Goal: Complete application form

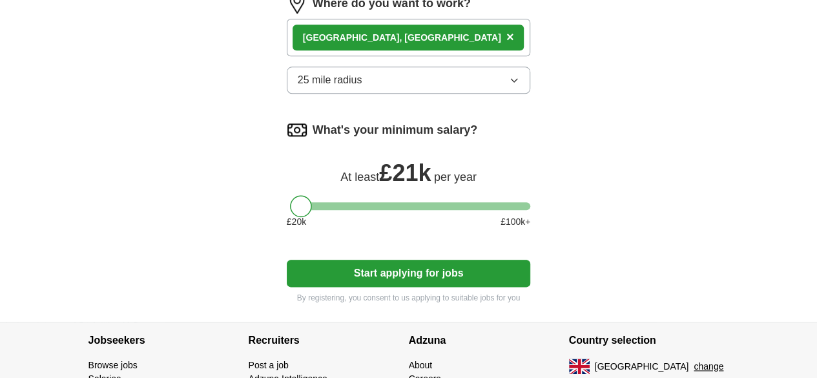
scroll to position [717, 0]
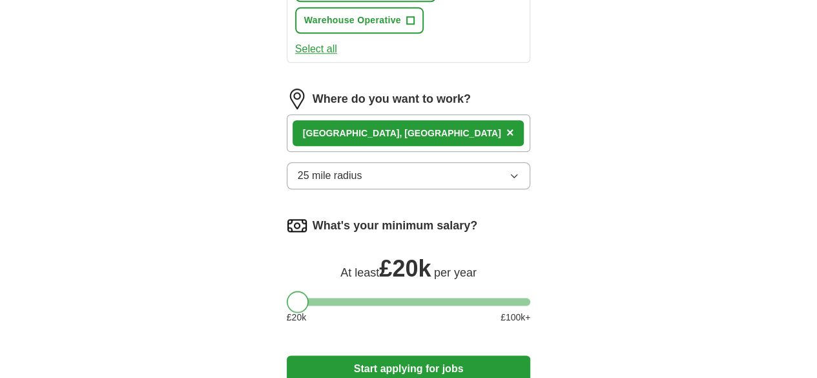
drag, startPoint x: 280, startPoint y: 189, endPoint x: 260, endPoint y: 192, distance: 20.9
click at [287, 215] on div "What's your minimum salary? At least £ 20k per year £ 20 k £ 100 k+" at bounding box center [409, 274] width 244 height 119
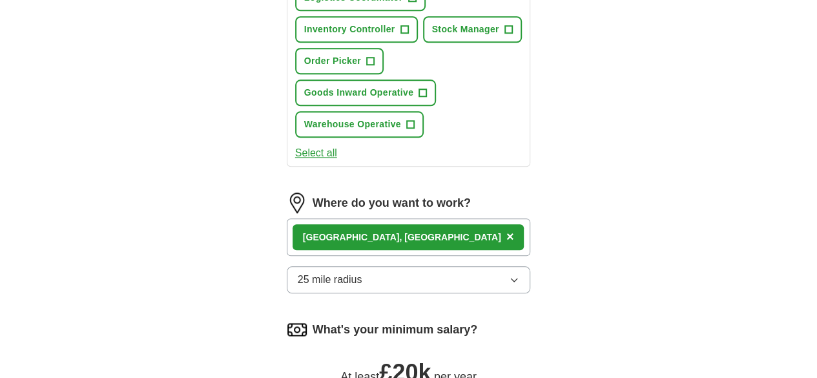
scroll to position [592, 0]
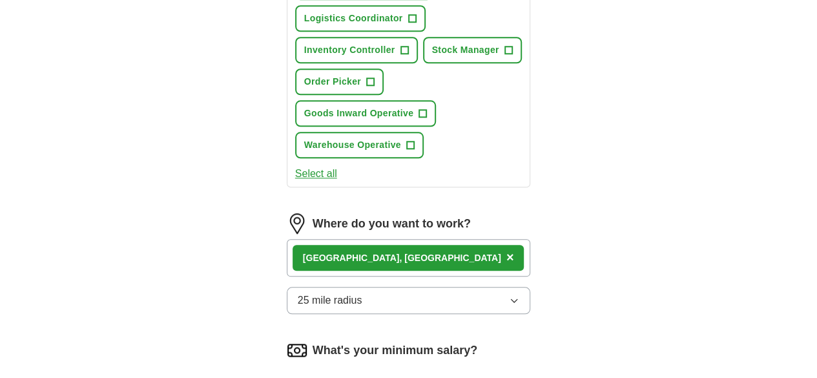
click at [443, 287] on button "25 mile radius" at bounding box center [409, 300] width 244 height 27
click at [411, 375] on div "10 mile radius" at bounding box center [409, 382] width 222 height 15
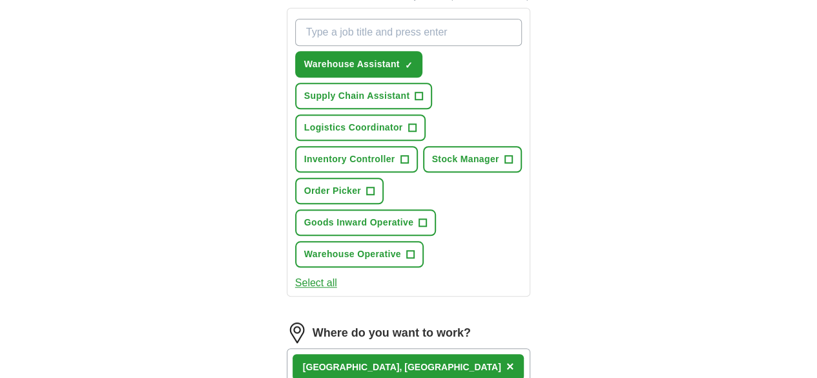
scroll to position [463, 0]
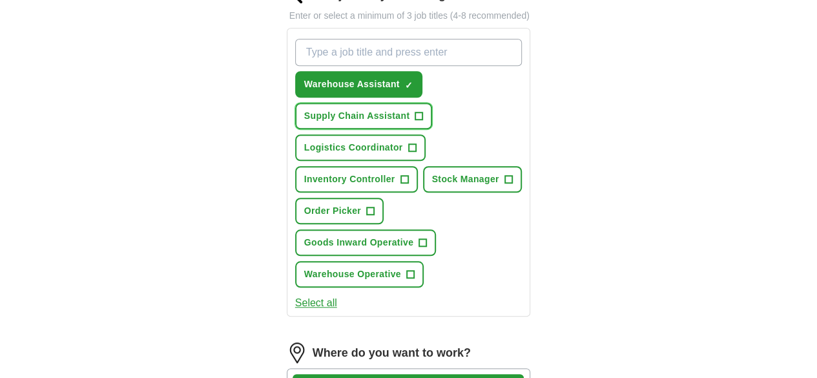
click at [423, 111] on span "+" at bounding box center [419, 116] width 8 height 10
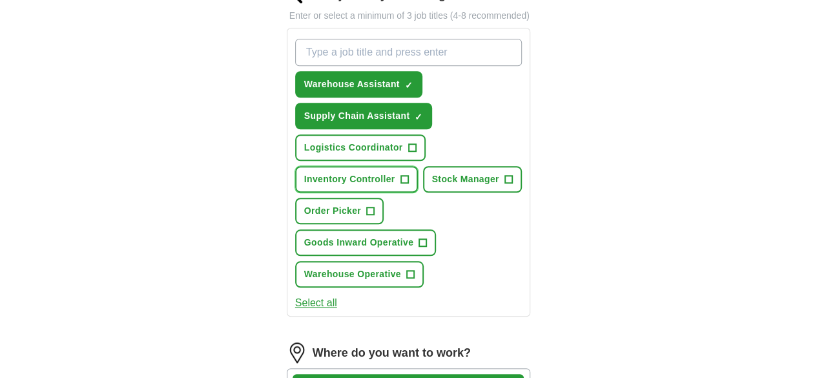
click at [408, 174] on span "+" at bounding box center [404, 179] width 8 height 10
click at [374, 206] on span "+" at bounding box center [370, 211] width 8 height 10
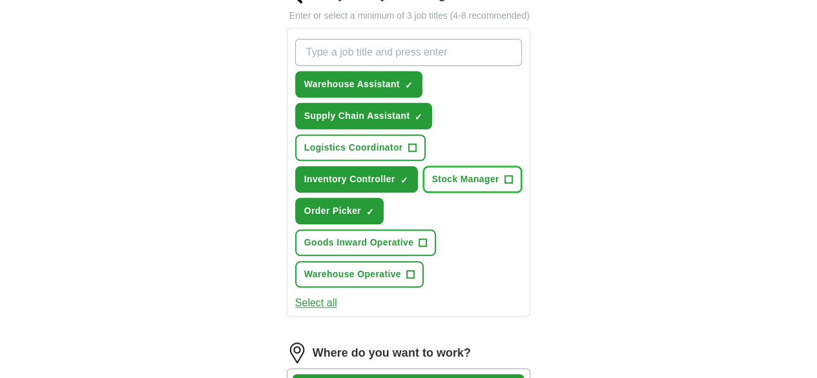
click at [504, 174] on span "+" at bounding box center [508, 179] width 8 height 10
click at [419, 238] on span "+" at bounding box center [423, 243] width 8 height 10
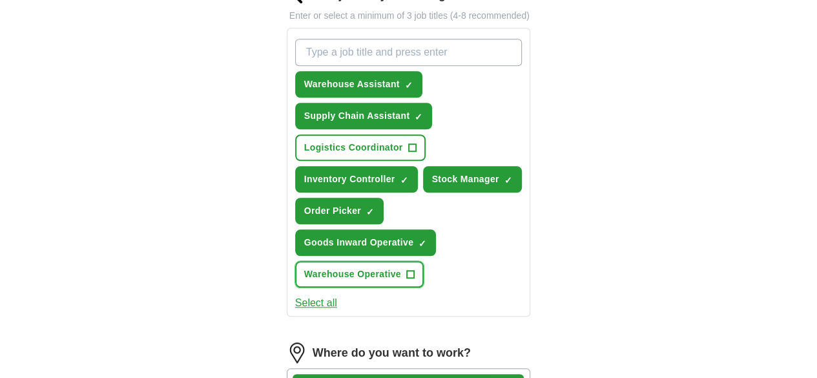
click at [414, 269] on span "+" at bounding box center [410, 274] width 8 height 10
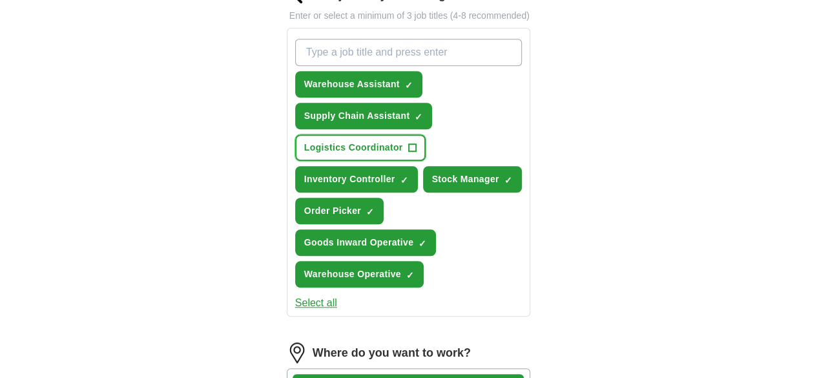
click at [408, 143] on span "+" at bounding box center [412, 148] width 8 height 10
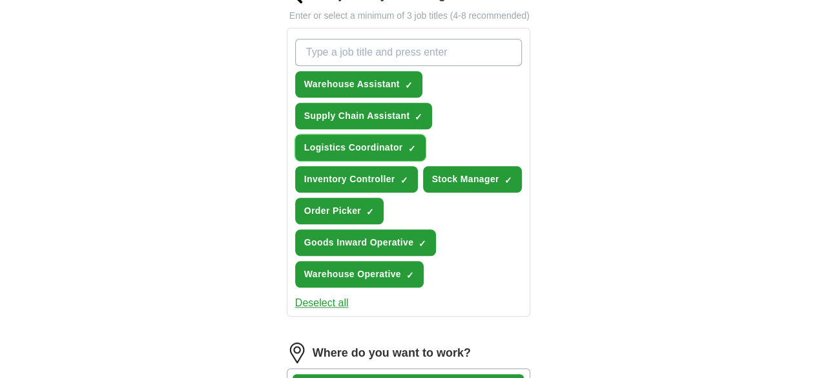
click at [0, 0] on span "×" at bounding box center [0, 0] width 0 height 0
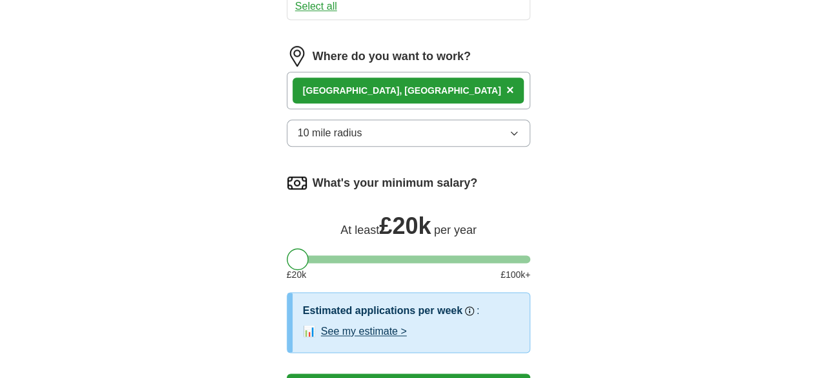
scroll to position [846, 0]
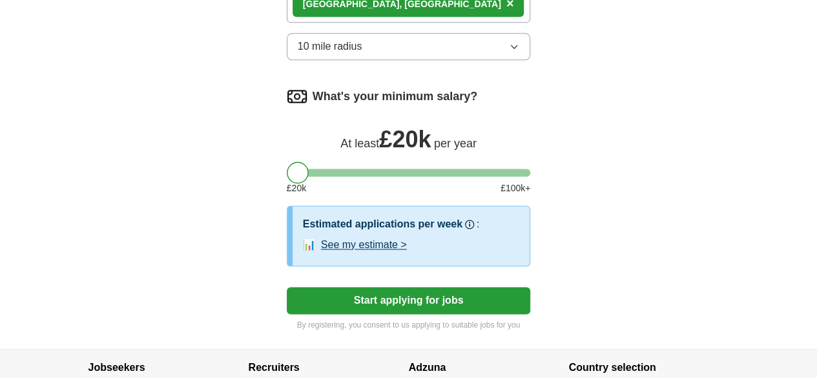
click at [444, 287] on button "Start applying for jobs" at bounding box center [409, 300] width 244 height 27
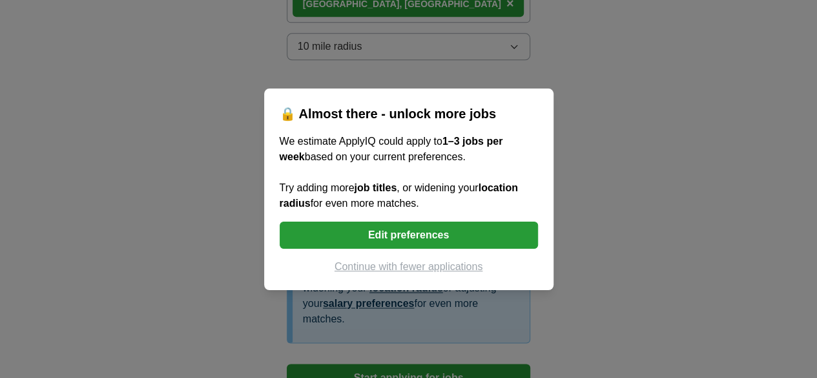
click at [442, 264] on button "Continue with fewer applications" at bounding box center [409, 266] width 258 height 15
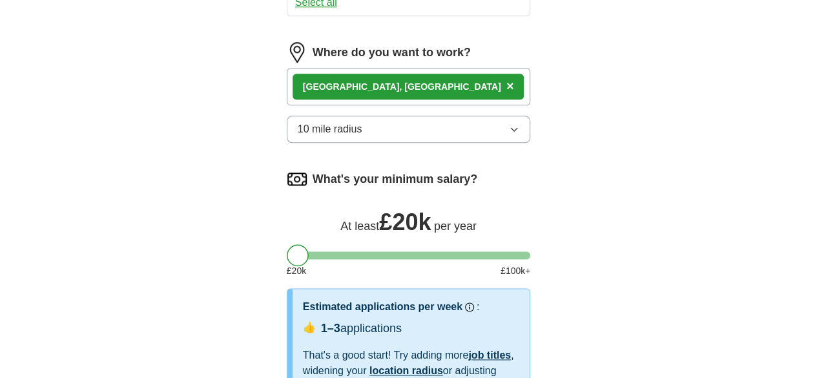
select select "**"
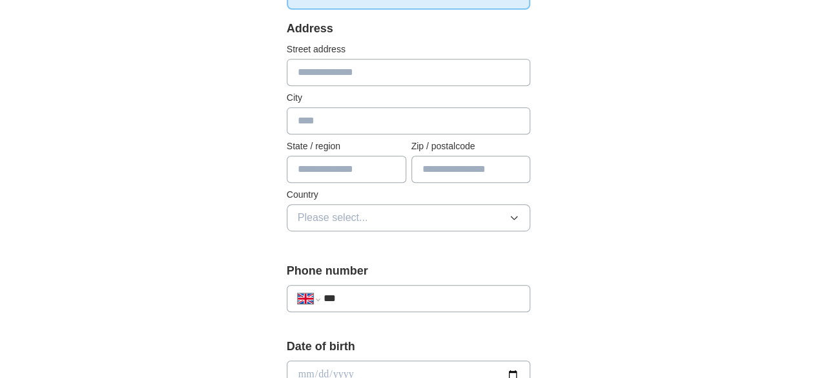
scroll to position [194, 0]
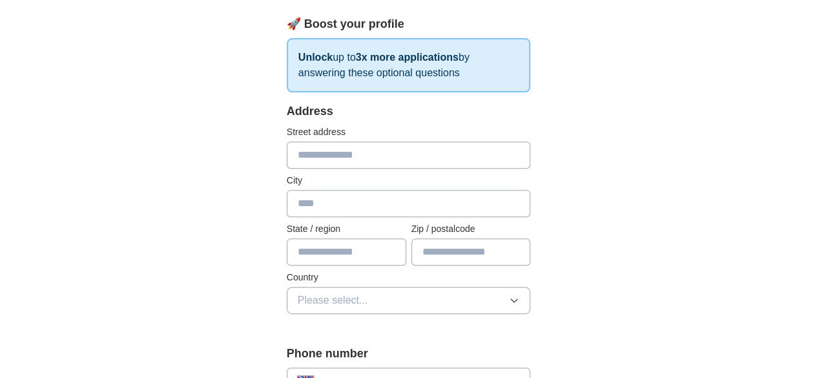
click at [354, 163] on input "text" at bounding box center [409, 154] width 244 height 27
type input "**********"
type input "*****"
type input "*******"
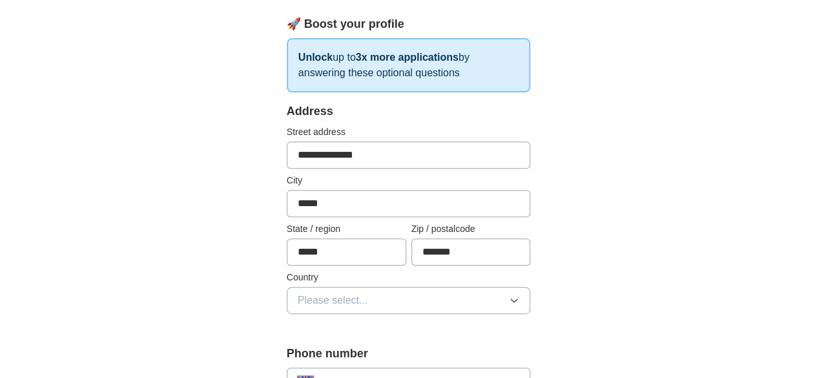
click at [376, 298] on button "Please select..." at bounding box center [409, 300] width 244 height 27
click at [382, 328] on div "[GEOGRAPHIC_DATA]" at bounding box center [409, 329] width 222 height 15
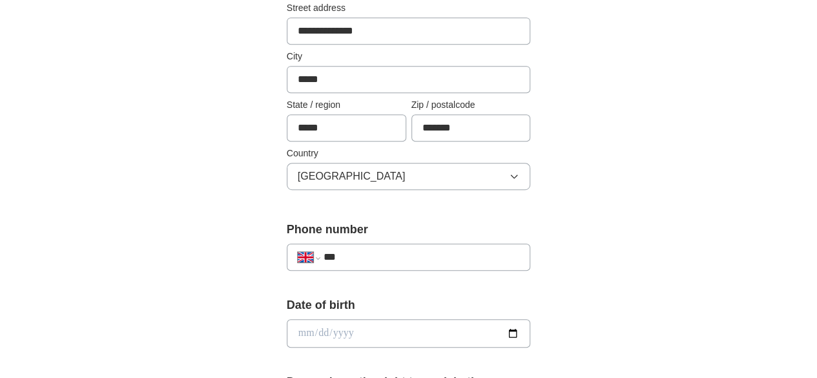
scroll to position [323, 0]
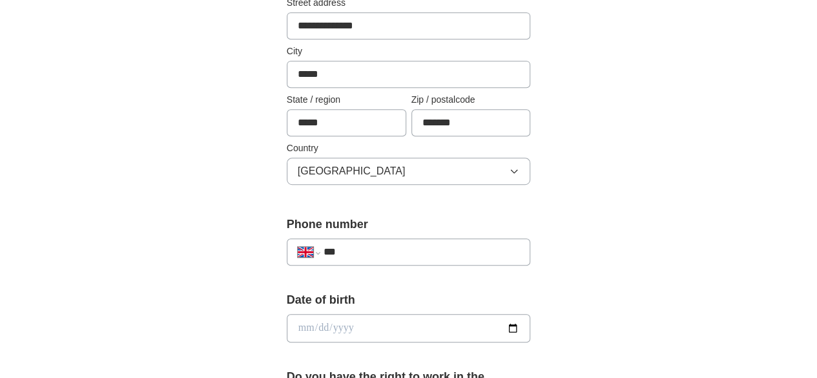
click at [344, 252] on input "***" at bounding box center [421, 251] width 196 height 15
type input "**********"
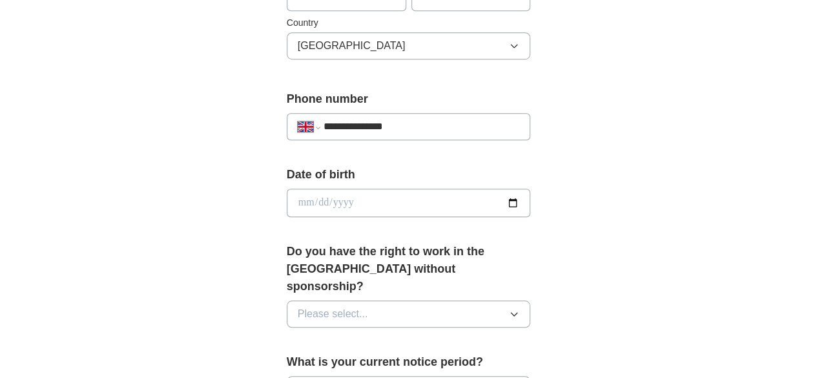
scroll to position [452, 0]
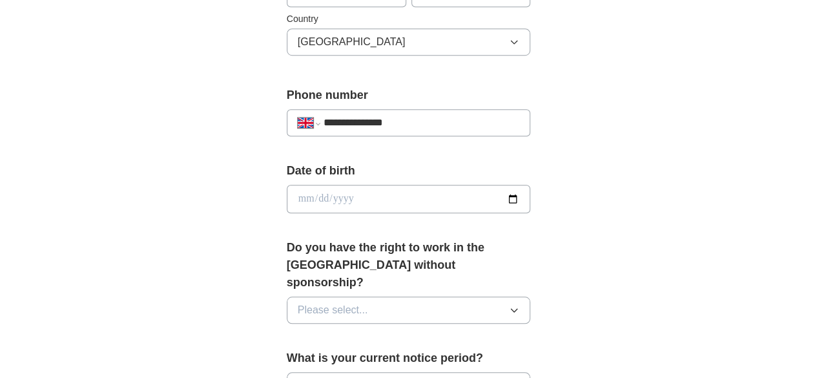
click at [531, 196] on input "date" at bounding box center [409, 199] width 244 height 28
type input "**********"
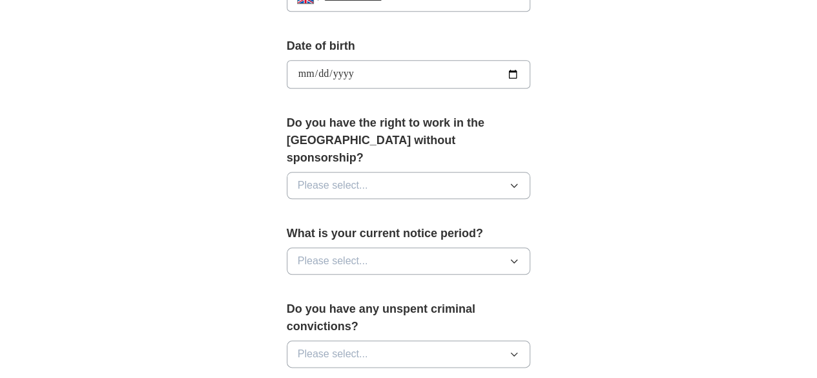
scroll to position [581, 0]
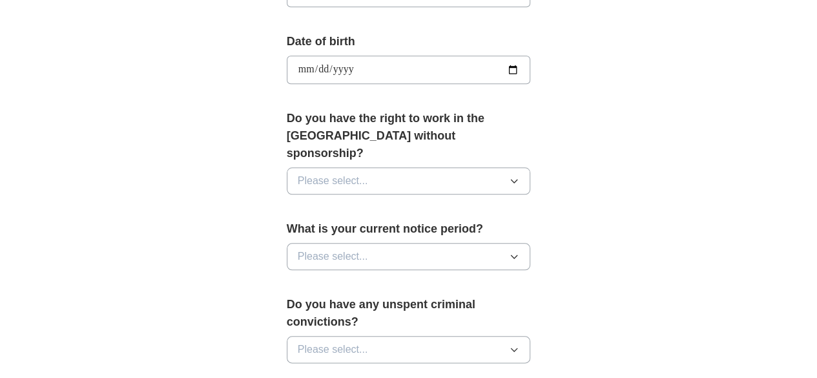
click at [456, 167] on button "Please select..." at bounding box center [409, 180] width 244 height 27
click at [418, 203] on div "Yes" at bounding box center [409, 210] width 222 height 15
click at [412, 243] on button "Please select..." at bounding box center [409, 256] width 244 height 27
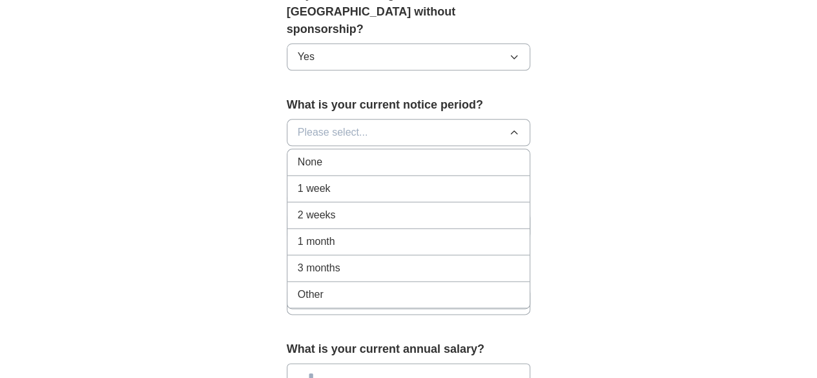
scroll to position [710, 0]
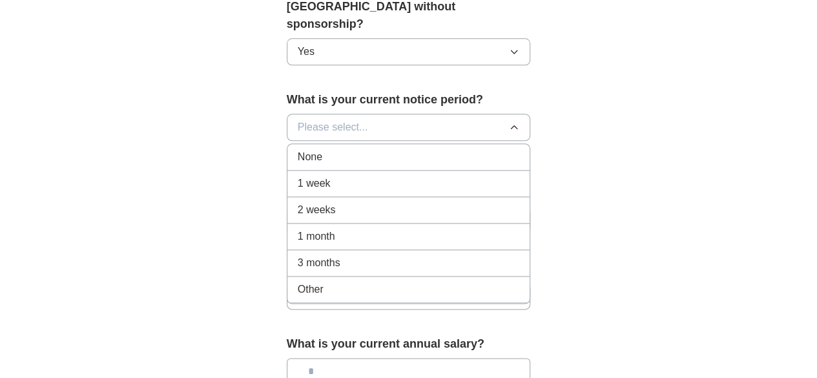
click at [350, 149] on div "None" at bounding box center [409, 156] width 222 height 15
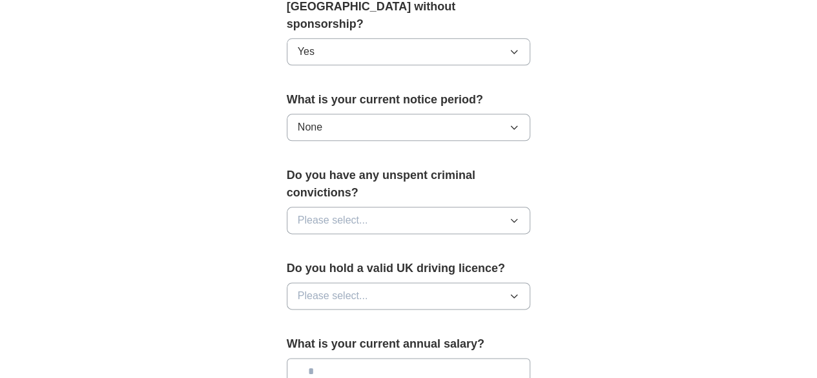
click at [418, 207] on button "Please select..." at bounding box center [409, 220] width 244 height 27
click at [353, 269] on div "No" at bounding box center [409, 276] width 222 height 15
click at [371, 282] on button "Please select..." at bounding box center [409, 295] width 244 height 27
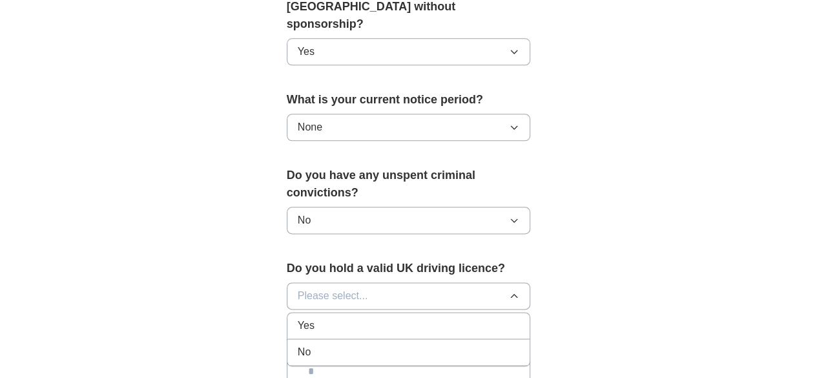
click at [346, 344] on div "No" at bounding box center [409, 351] width 222 height 15
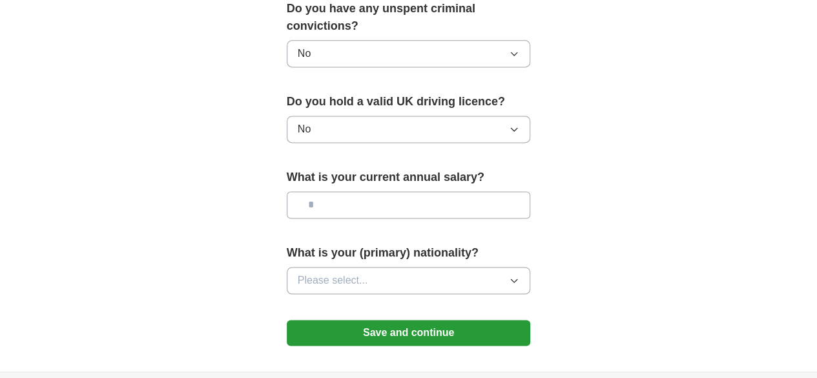
scroll to position [904, 0]
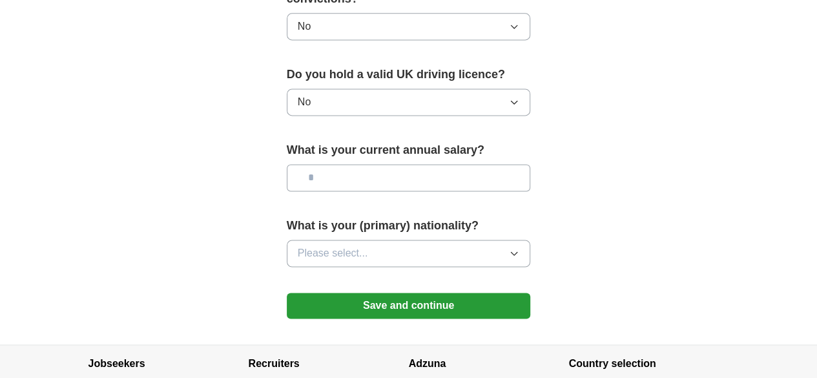
click at [405, 240] on button "Please select..." at bounding box center [409, 253] width 244 height 27
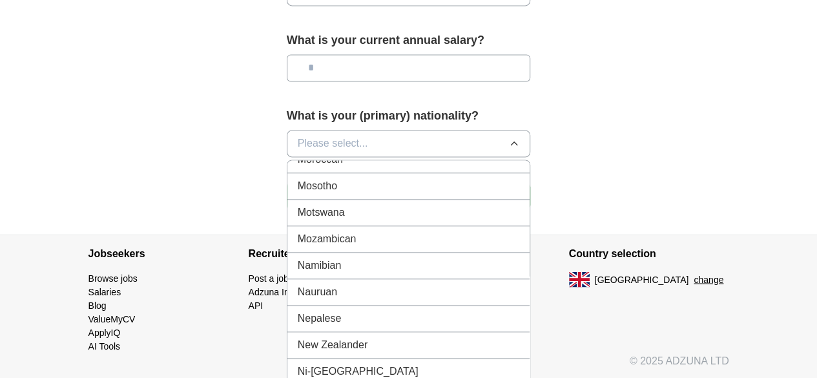
scroll to position [3293, 0]
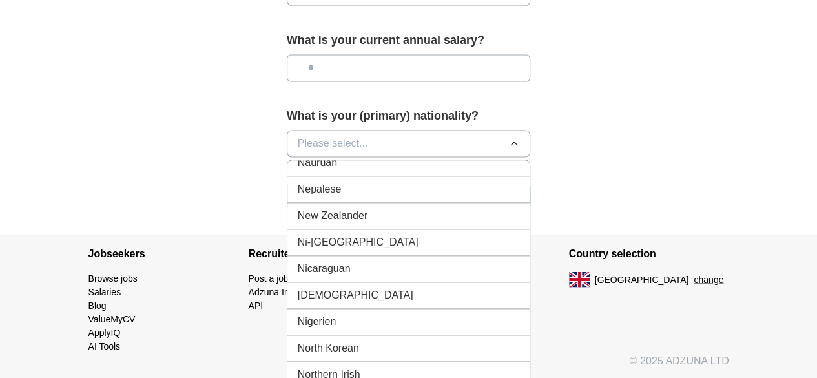
click at [364, 314] on div "Nigerien" at bounding box center [409, 321] width 222 height 15
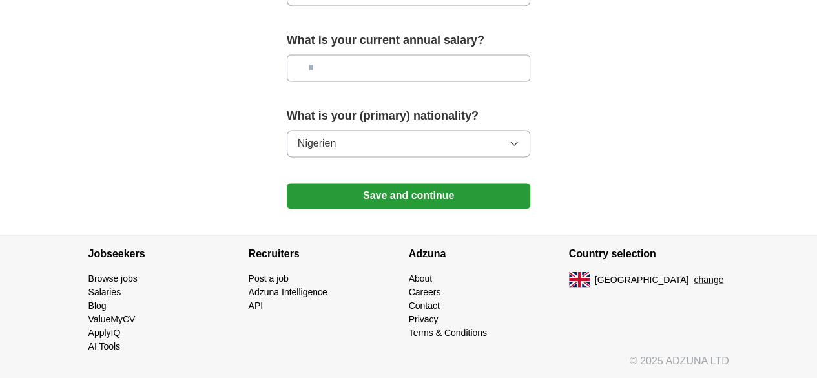
scroll to position [974, 0]
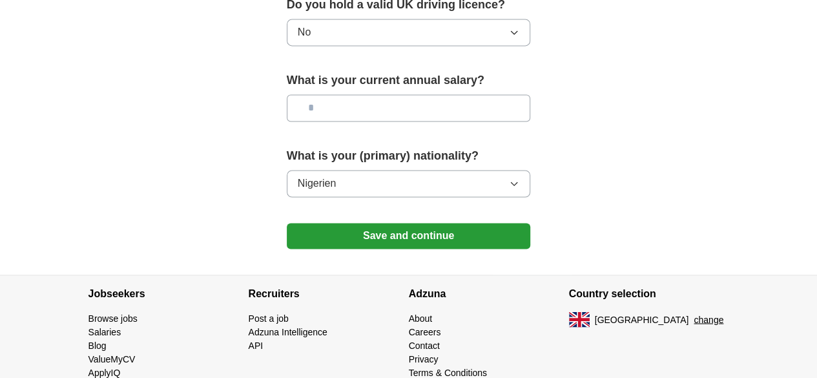
click at [426, 223] on button "Save and continue" at bounding box center [409, 236] width 244 height 26
